Goal: Information Seeking & Learning: Stay updated

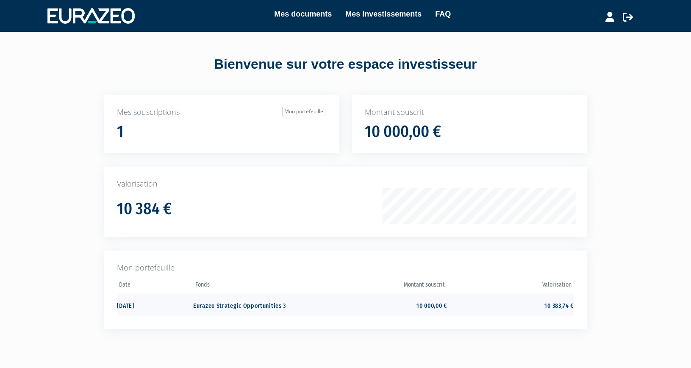
click at [571, 309] on td "10 383,74 €" at bounding box center [510, 305] width 127 height 22
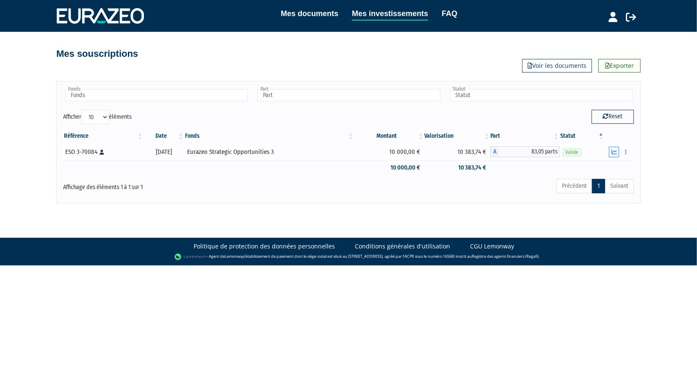
click at [613, 152] on icon "button" at bounding box center [615, 152] width 6 height 6
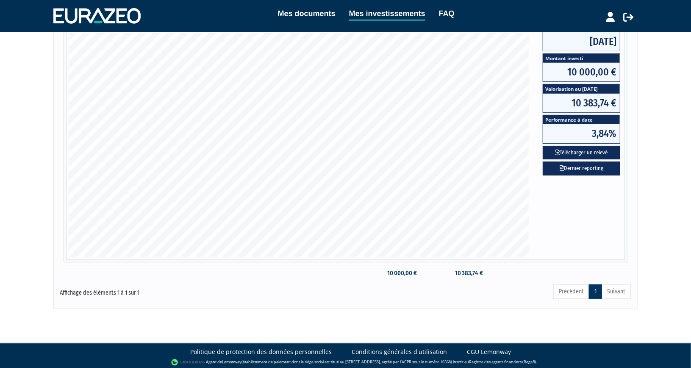
scroll to position [158, 0]
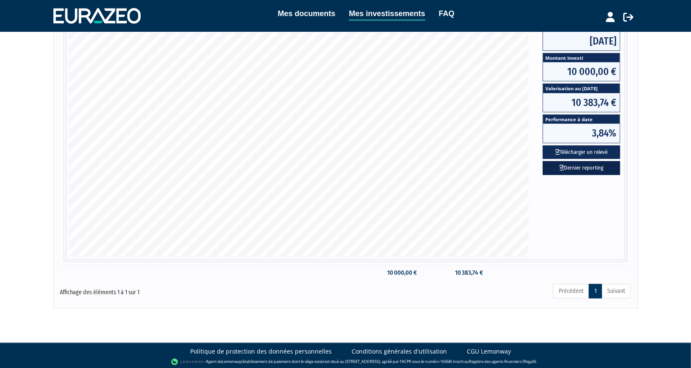
click at [593, 163] on link "Dernier reporting" at bounding box center [582, 168] width 78 height 14
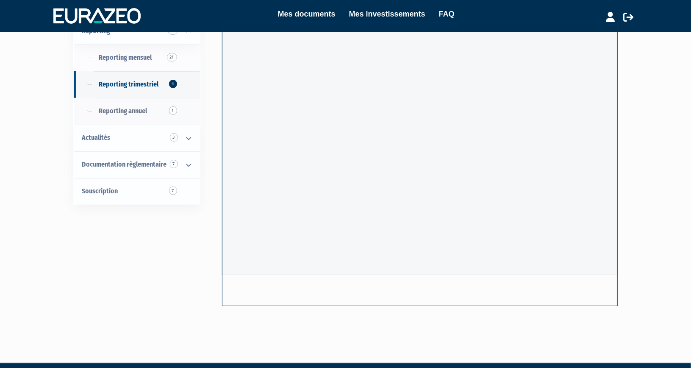
scroll to position [48, 0]
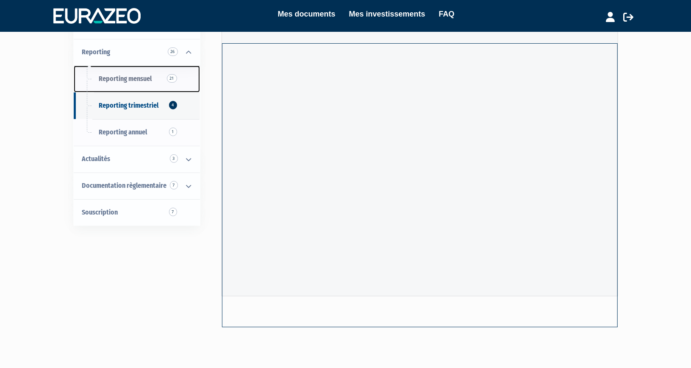
click at [131, 75] on span "Reporting mensuel 21" at bounding box center [125, 79] width 53 height 8
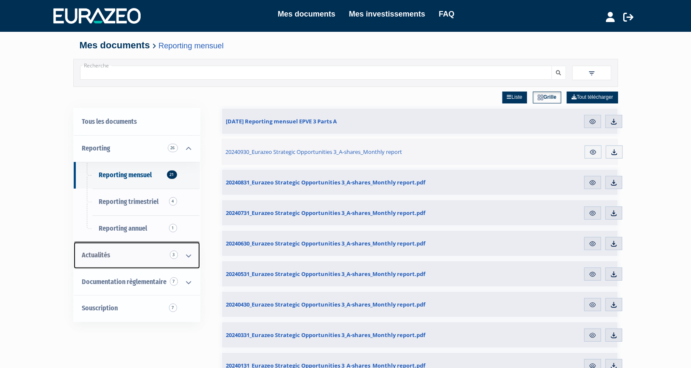
click at [95, 256] on span "Actualités 3" at bounding box center [96, 255] width 28 height 8
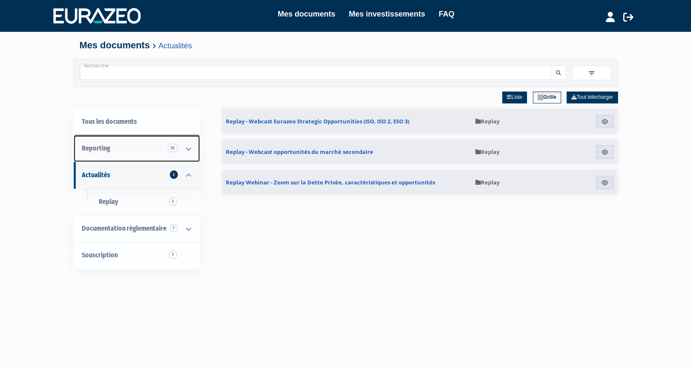
click at [130, 152] on link "Reporting 26" at bounding box center [137, 148] width 126 height 27
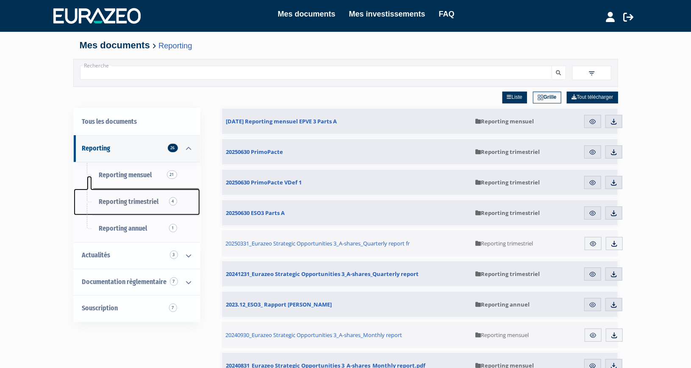
click at [144, 202] on span "Reporting trimestriel 4" at bounding box center [129, 201] width 60 height 8
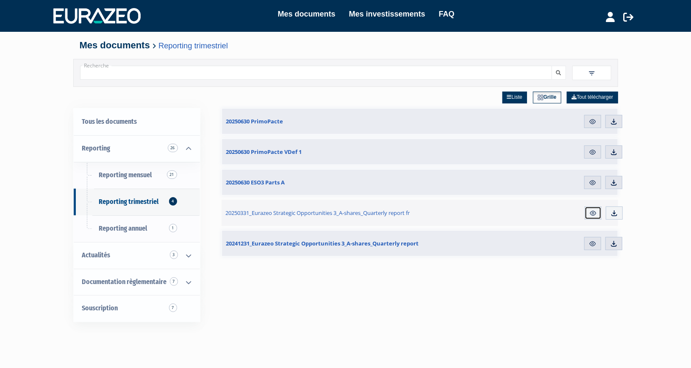
click at [594, 214] on img at bounding box center [593, 213] width 8 height 8
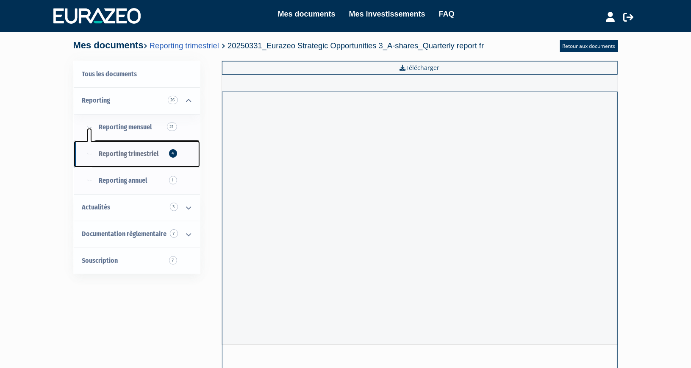
click at [151, 151] on span "Reporting trimestriel 4" at bounding box center [129, 154] width 60 height 8
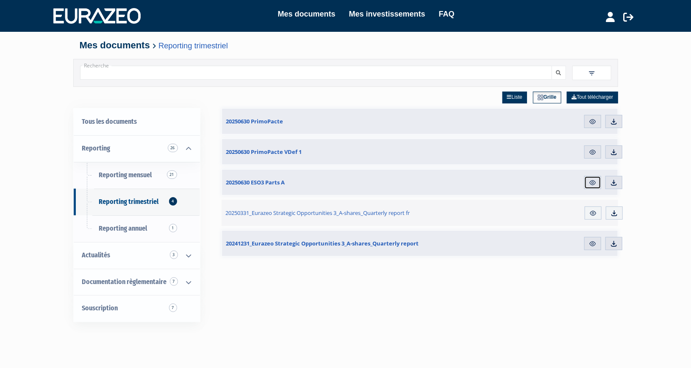
click at [590, 181] on img at bounding box center [593, 183] width 8 height 8
